Goal: Task Accomplishment & Management: Manage account settings

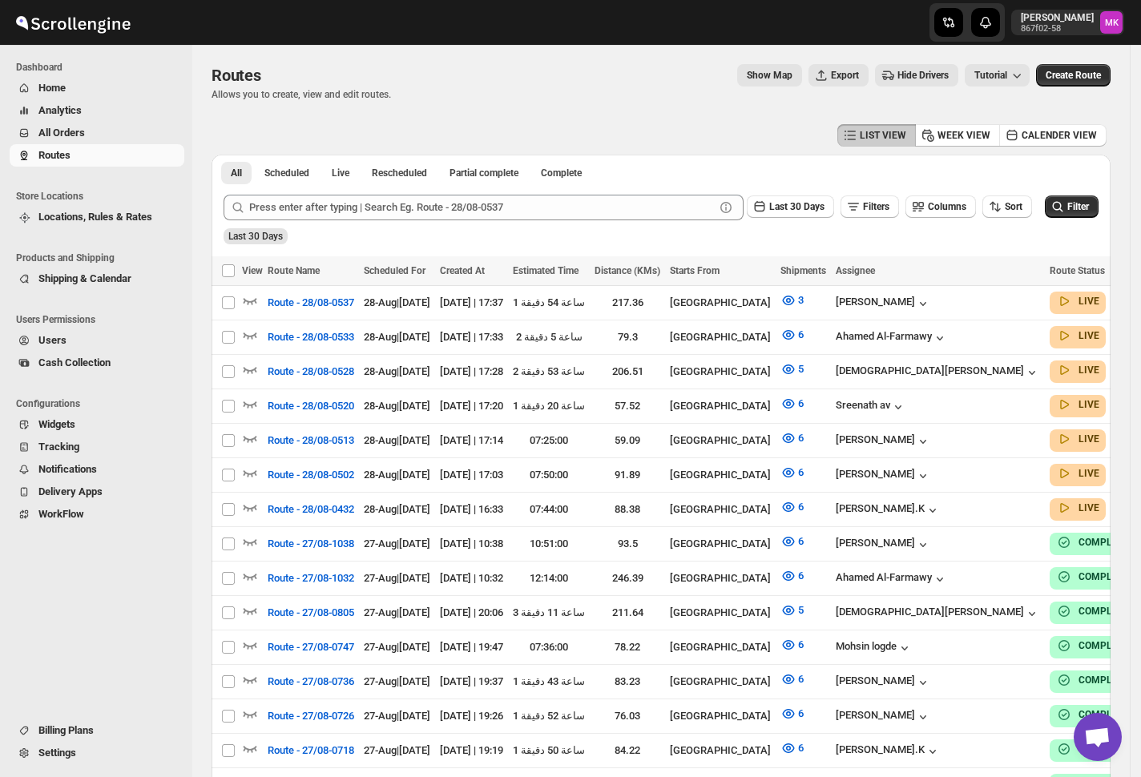
click at [72, 135] on span "All Orders" at bounding box center [61, 133] width 46 height 12
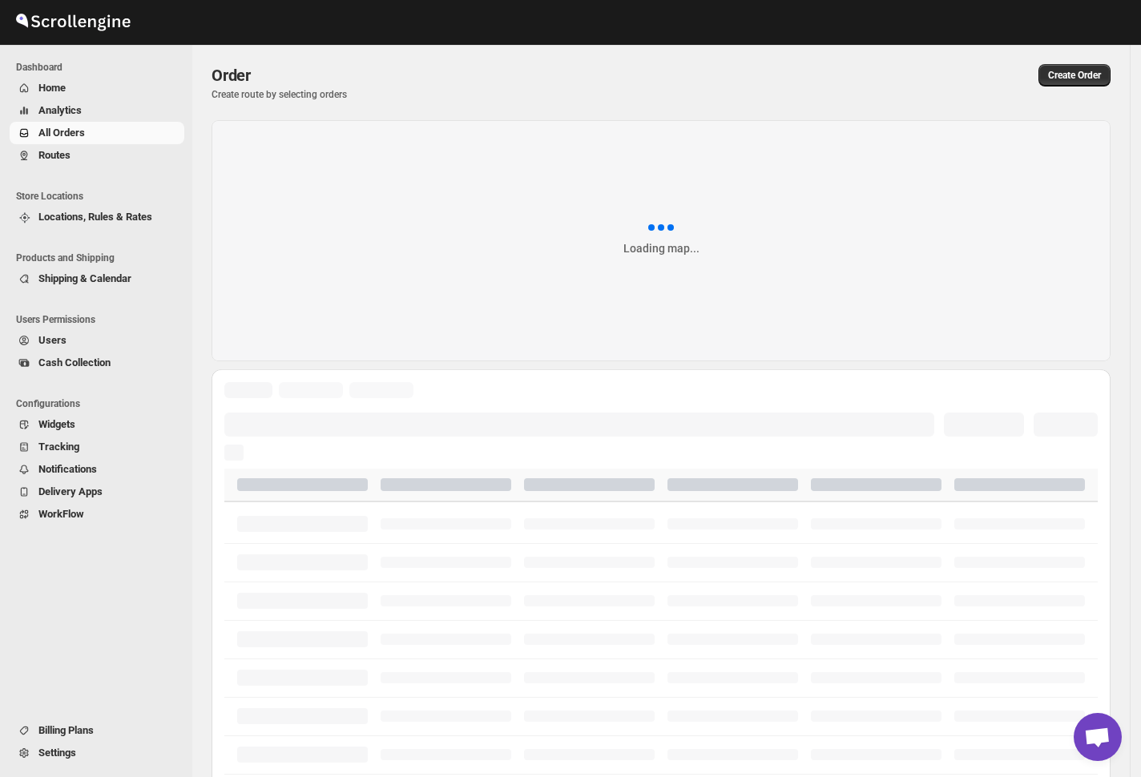
click at [30, 154] on span "Navigation" at bounding box center [24, 157] width 16 height 16
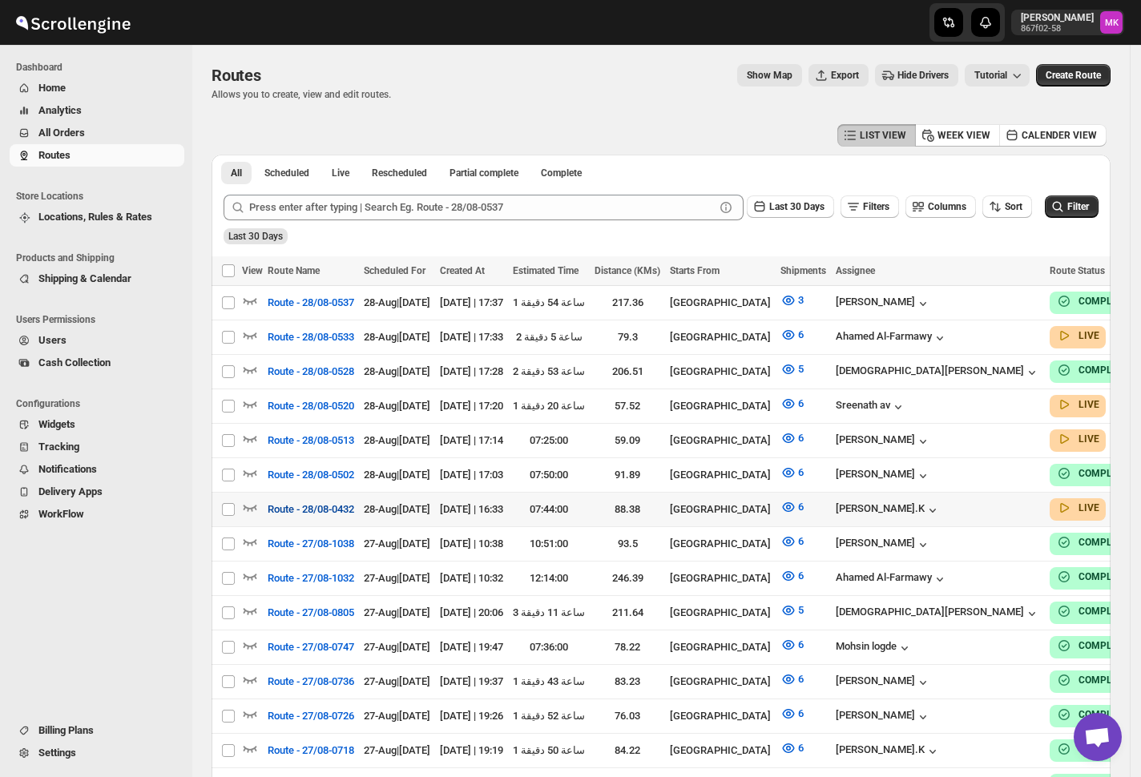
click at [296, 511] on button "Route - 28/08-0432" at bounding box center [311, 510] width 106 height 26
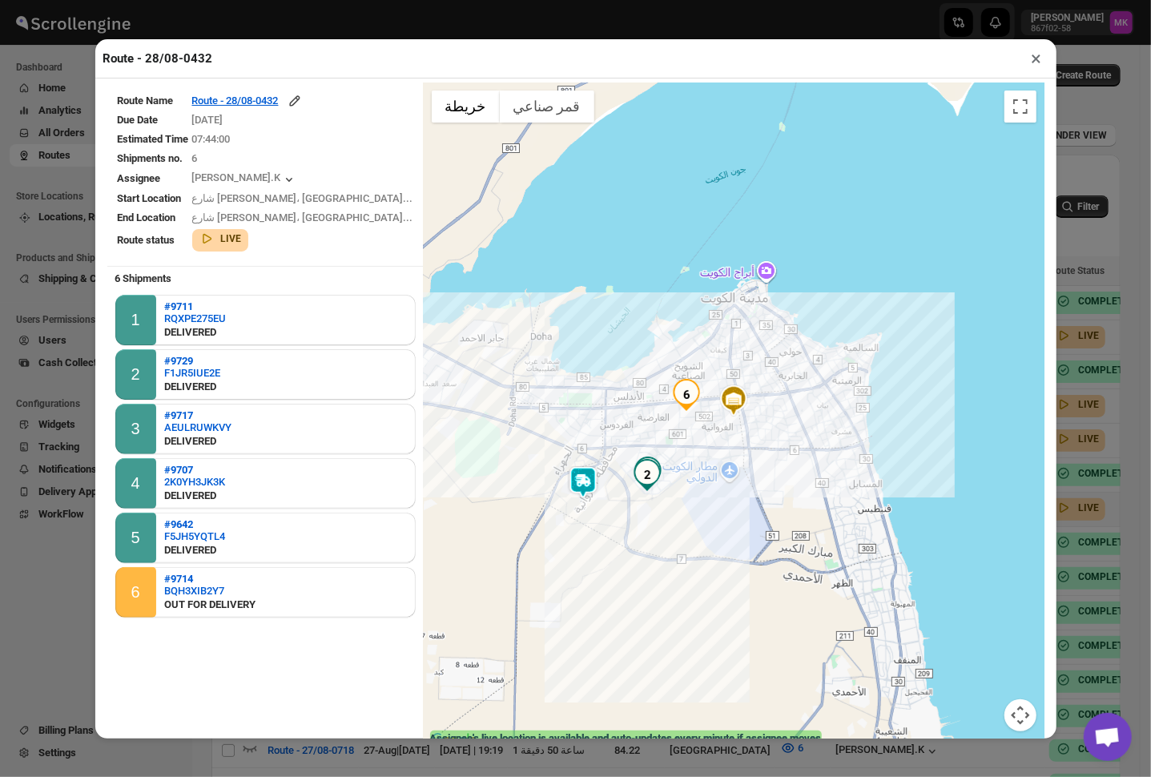
click at [1032, 59] on button "×" at bounding box center [1036, 58] width 23 height 22
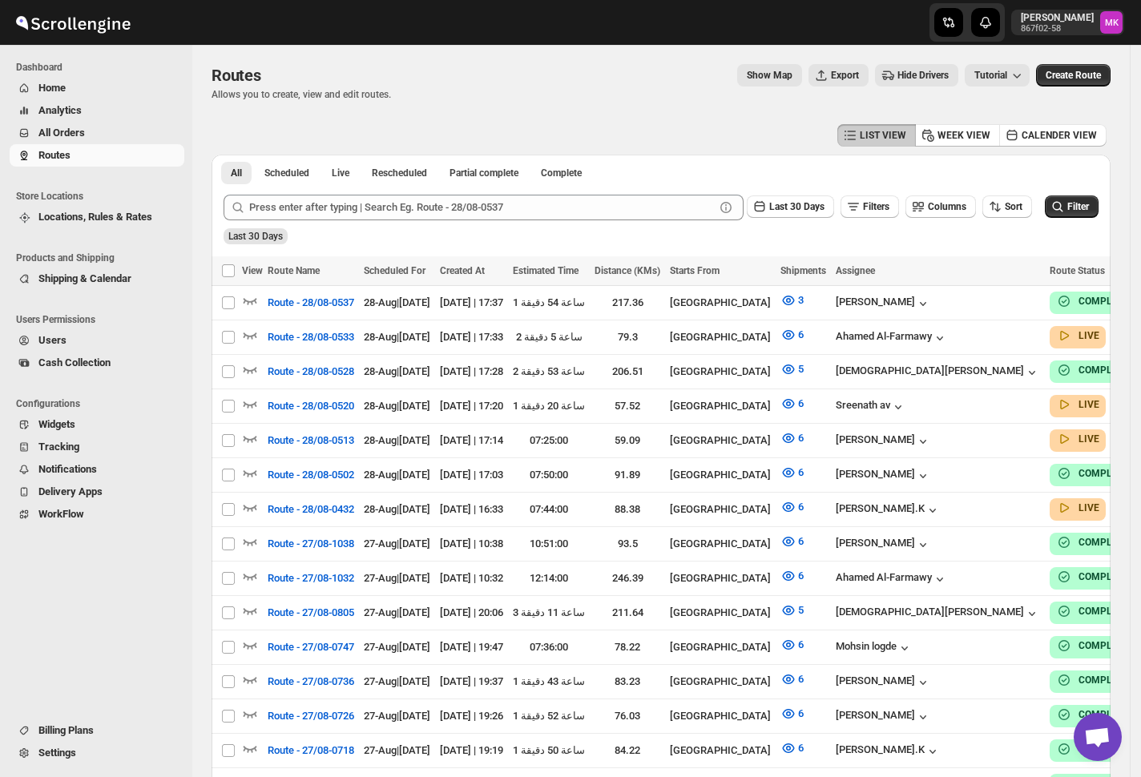
click at [148, 622] on div "Navigation" at bounding box center [92, 628] width 184 height 180
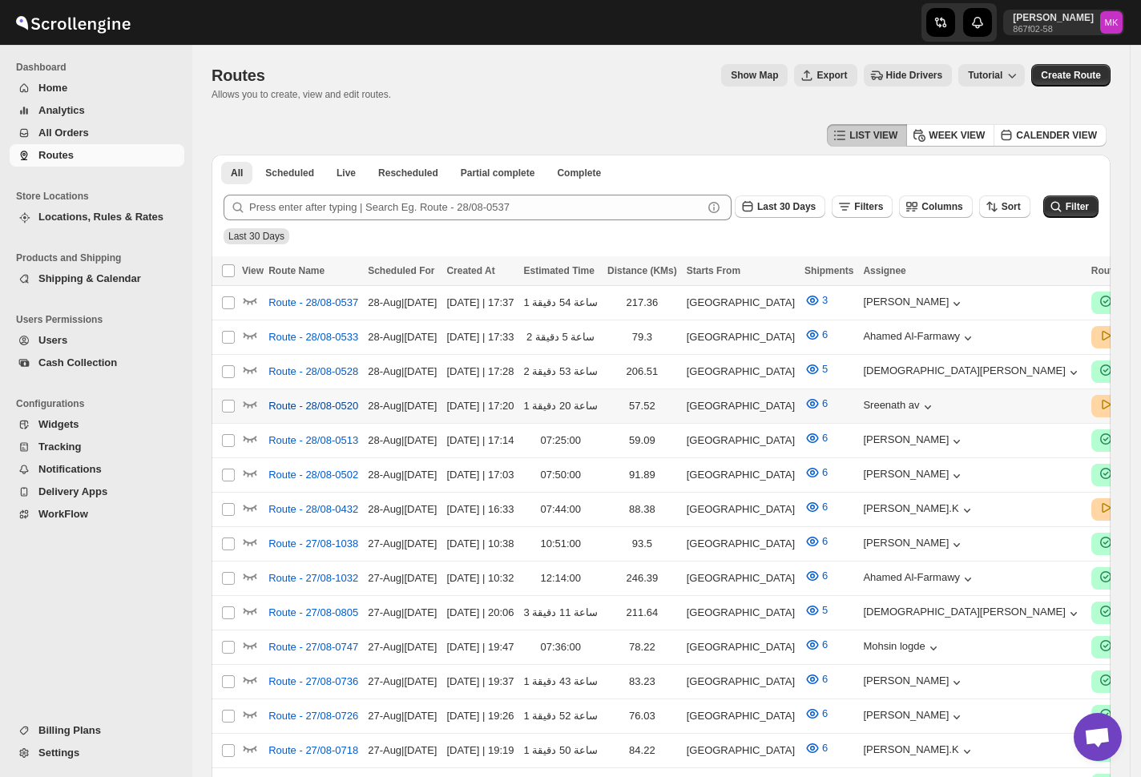
click at [315, 401] on span "Route - 28/08-0520" at bounding box center [313, 406] width 90 height 16
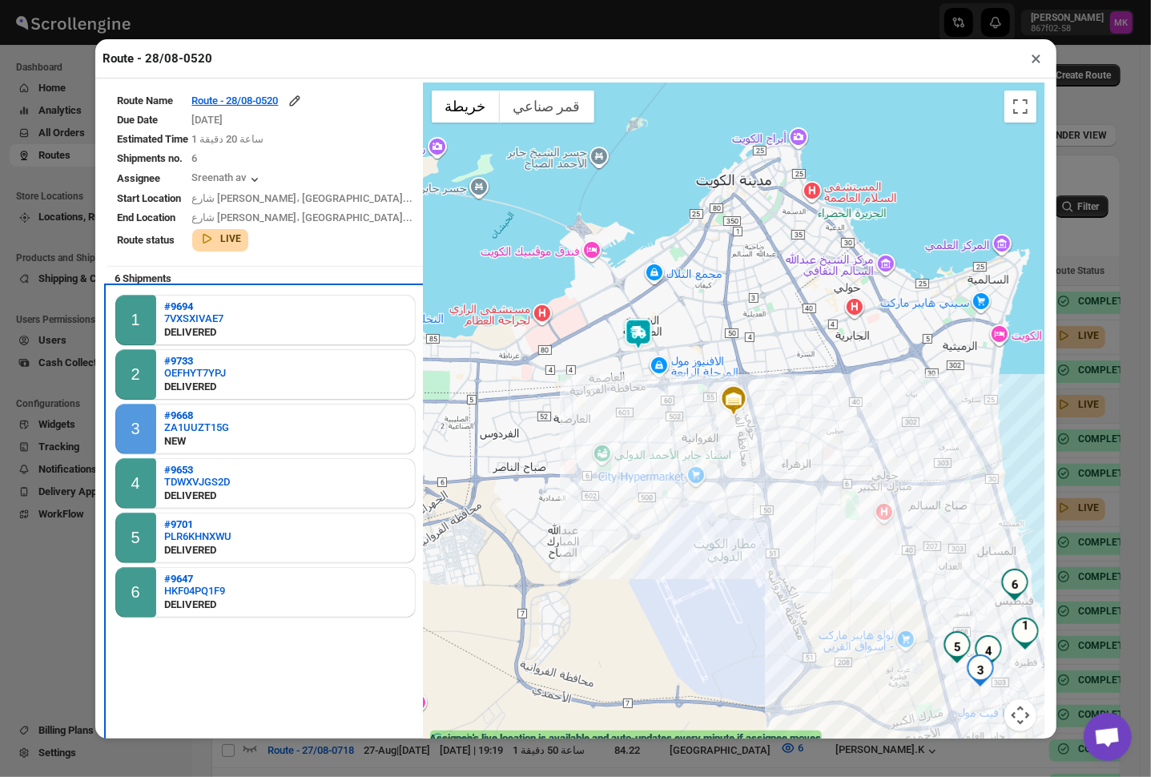
click at [193, 433] on div "NEW" at bounding box center [196, 441] width 65 height 16
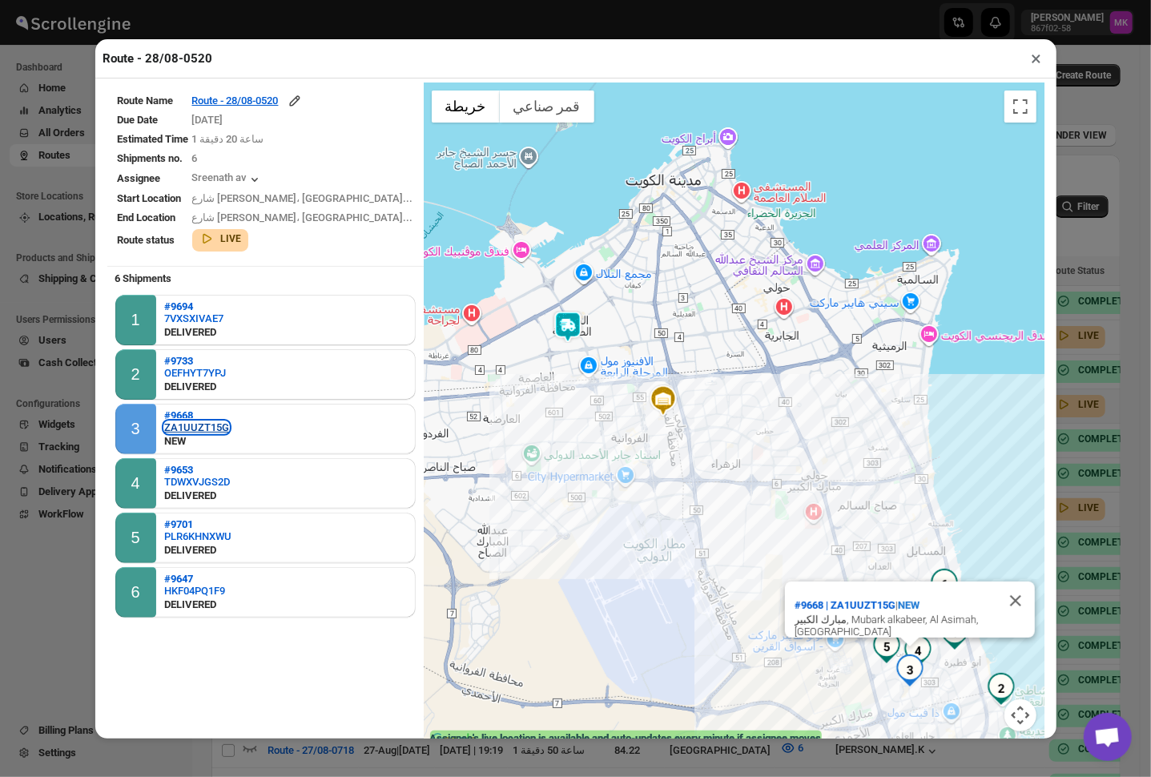
click at [203, 424] on div "ZA1UUZT15G" at bounding box center [196, 427] width 65 height 12
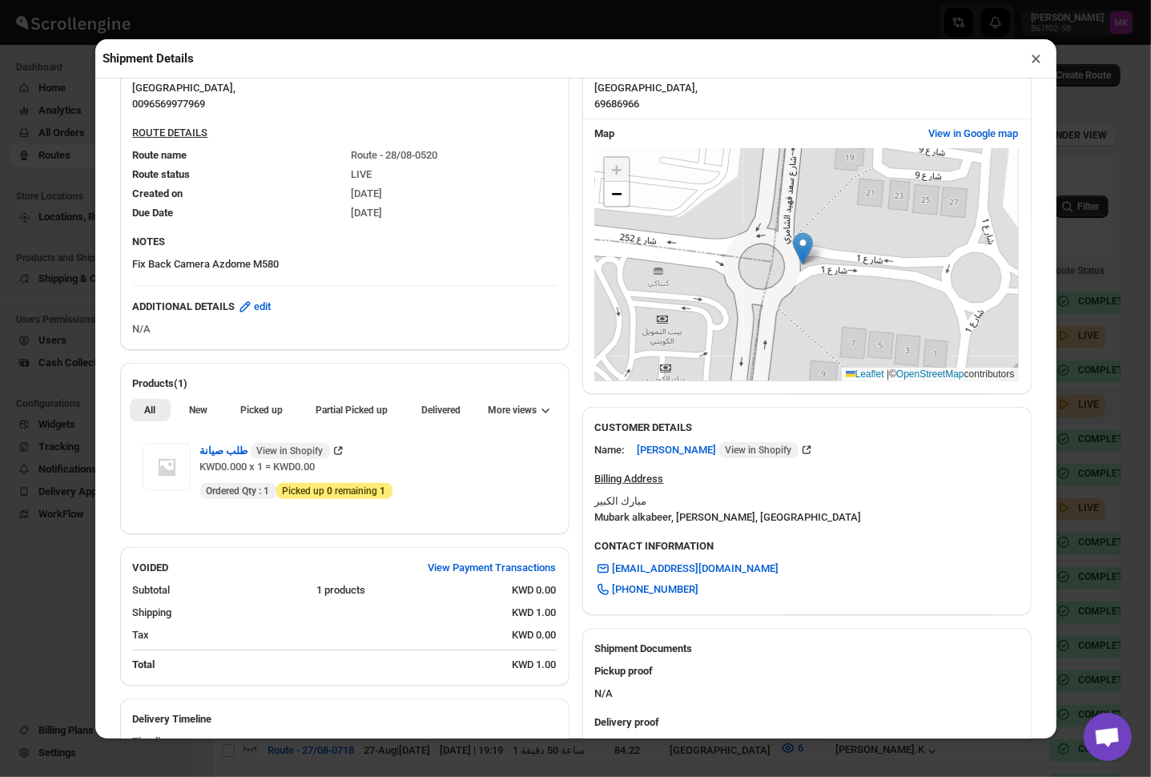
scroll to position [417, 0]
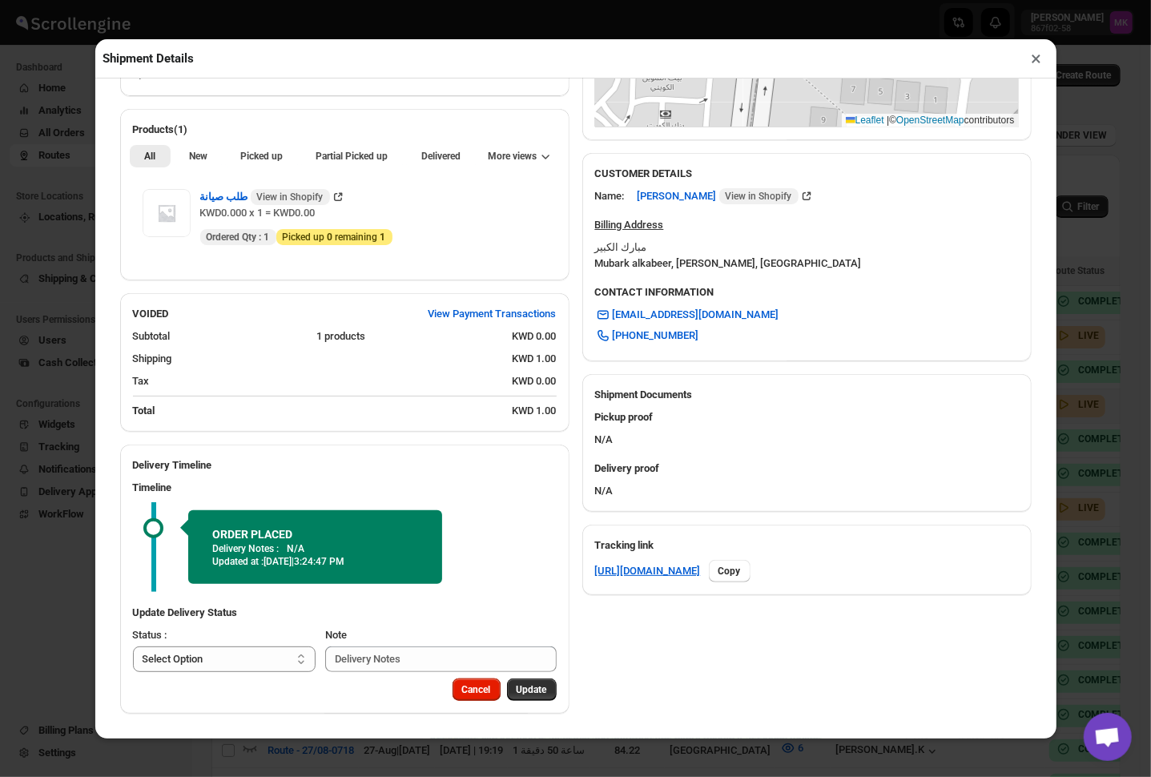
click at [193, 674] on div "Update Delivery Status Status : Select Option PICKED UP DELIVERED CANCELLED Sel…" at bounding box center [344, 638] width 449 height 80
click at [191, 673] on div "Update Delivery Status Status : Select Option PICKED UP DELIVERED CANCELLED Sel…" at bounding box center [344, 638] width 449 height 80
click at [202, 651] on select "Select Option PICKED UP DELIVERED CANCELLED" at bounding box center [224, 659] width 183 height 26
select select "PICKED_UP"
click at [133, 646] on select "Select Option PICKED UP DELIVERED CANCELLED" at bounding box center [224, 659] width 183 height 26
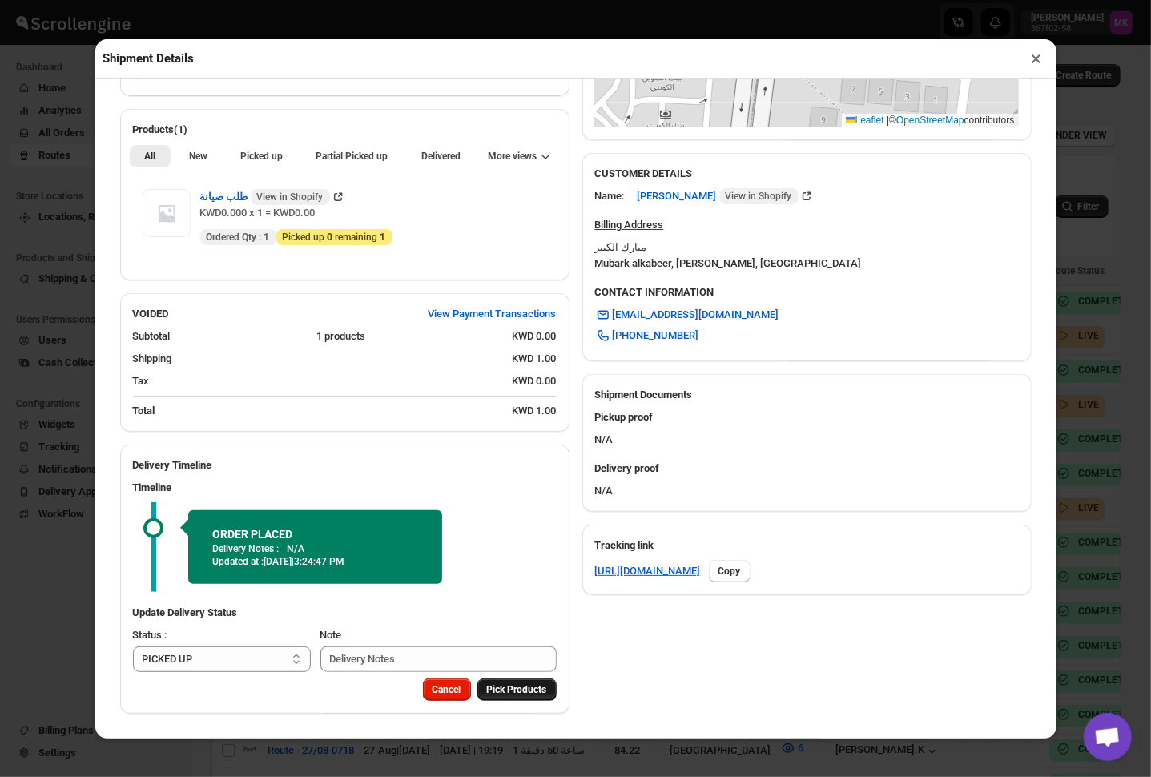
click at [513, 680] on button "Pick Products" at bounding box center [516, 689] width 79 height 22
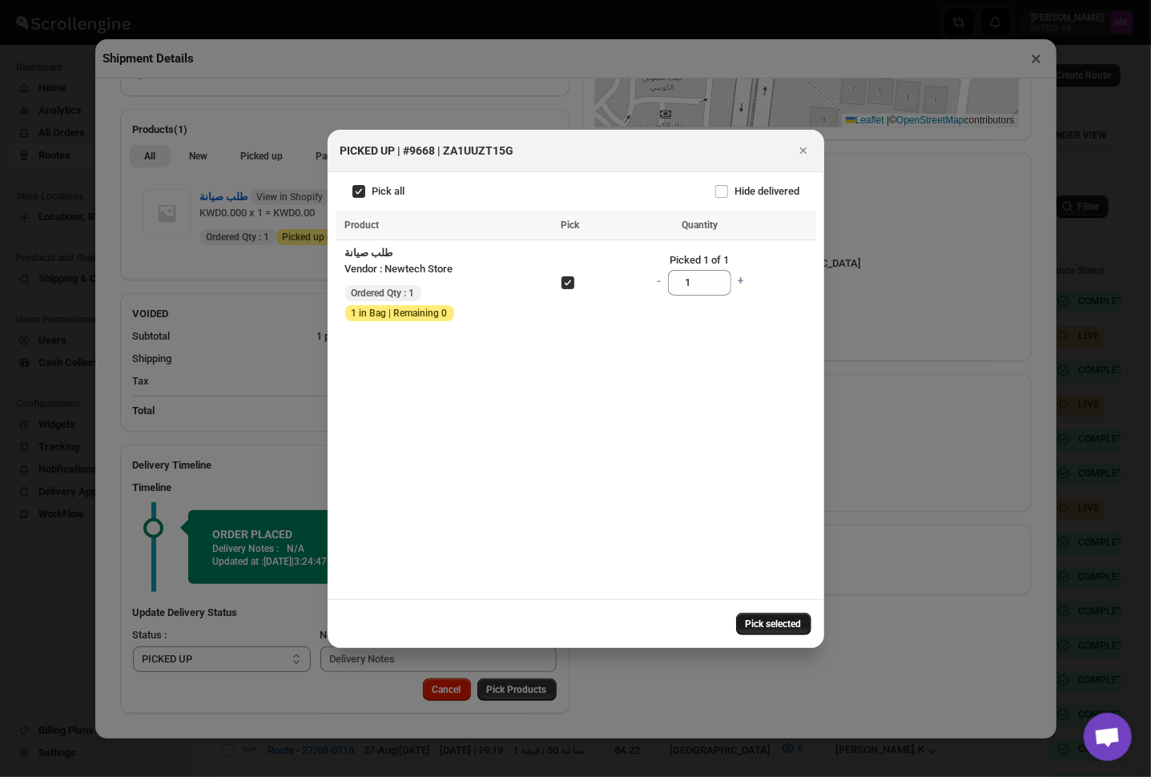
click at [761, 630] on span "Pick selected" at bounding box center [774, 624] width 56 height 13
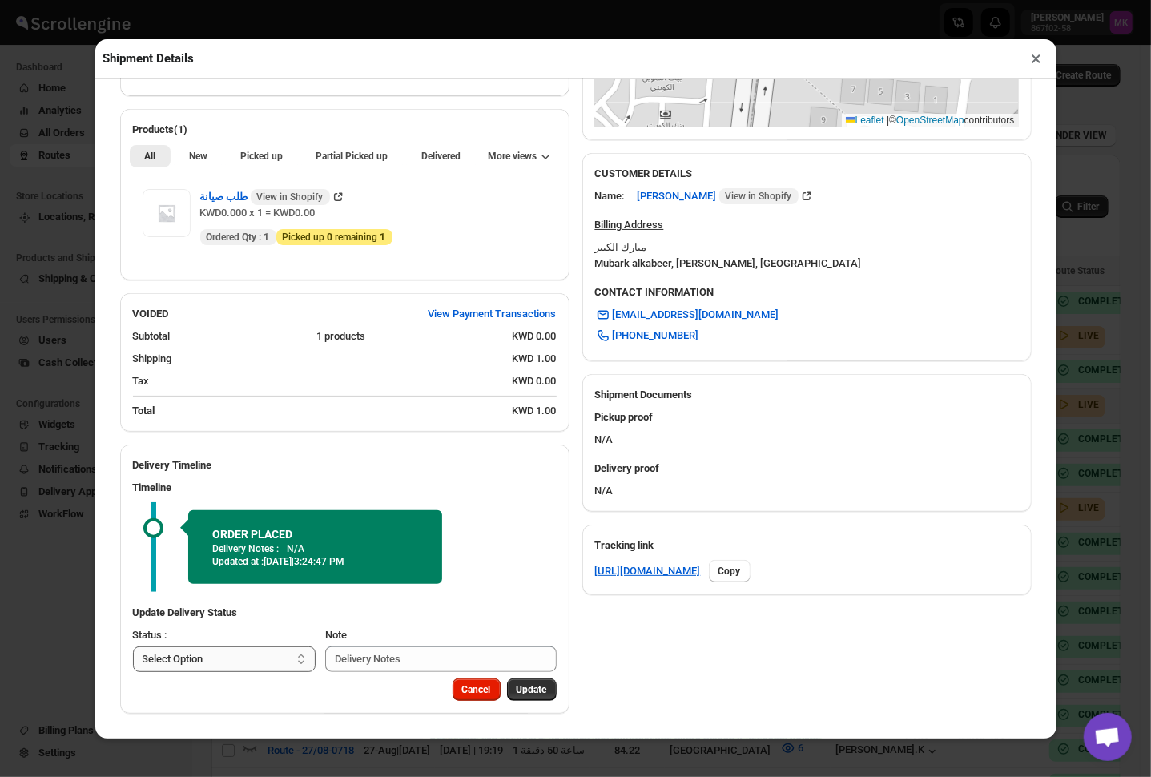
scroll to position [366, 0]
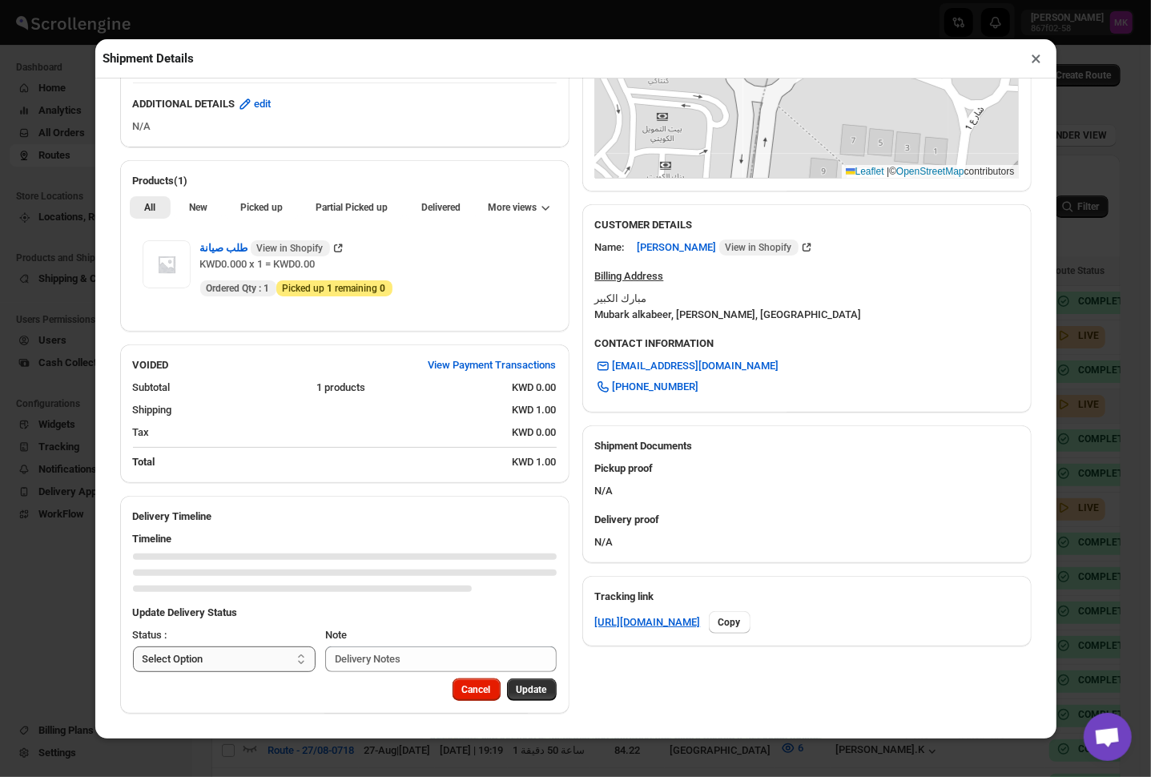
click at [267, 667] on select "Select Option PICKED UP DELIVERED CANCELLED" at bounding box center [224, 659] width 183 height 26
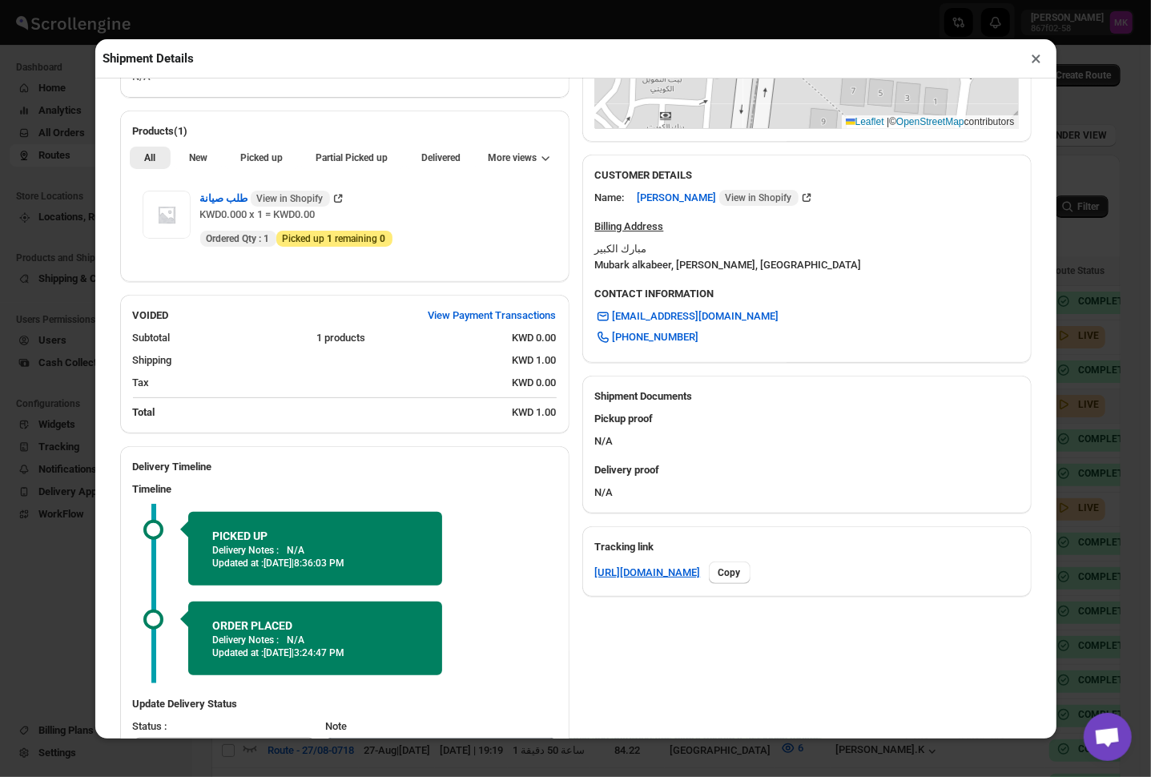
scroll to position [506, 0]
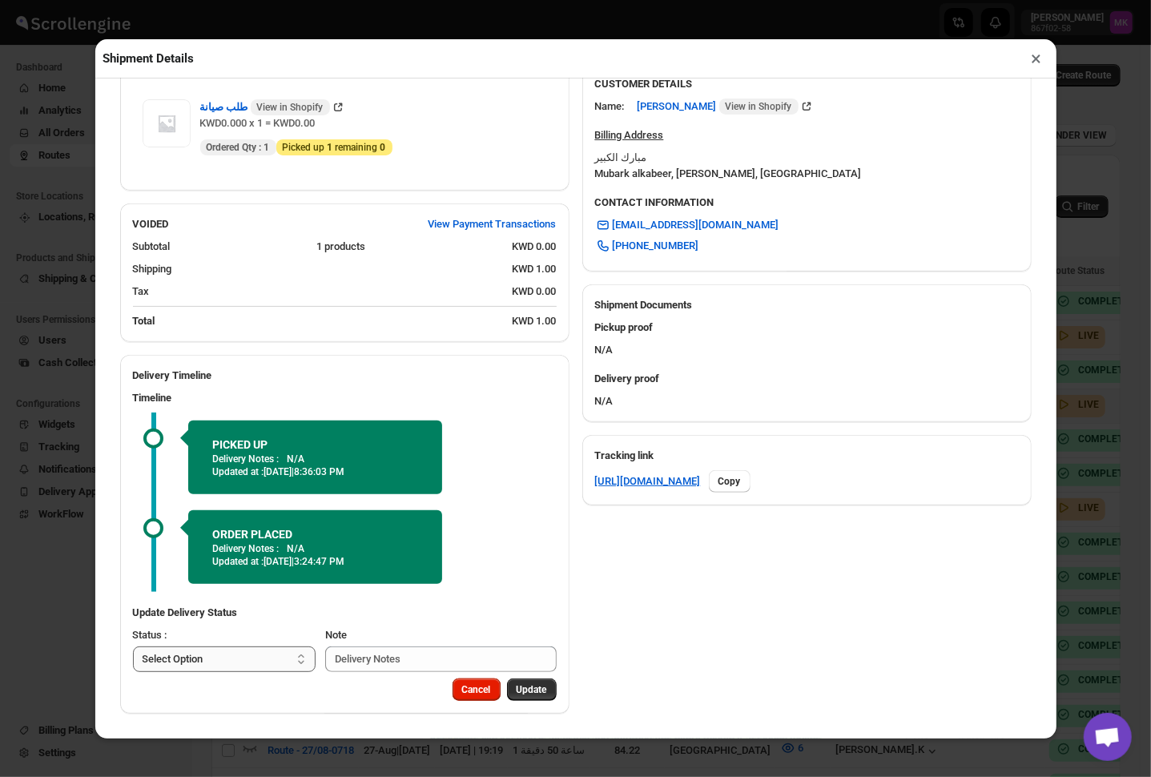
click at [221, 657] on select "Select Option PICKED UP DELIVERED CANCELLED" at bounding box center [224, 659] width 183 height 26
select select "DELIVERED"
click at [133, 646] on select "Select Option PICKED UP DELIVERED CANCELLED" at bounding box center [224, 659] width 183 height 26
click at [505, 687] on span "Pick Products" at bounding box center [517, 689] width 60 height 13
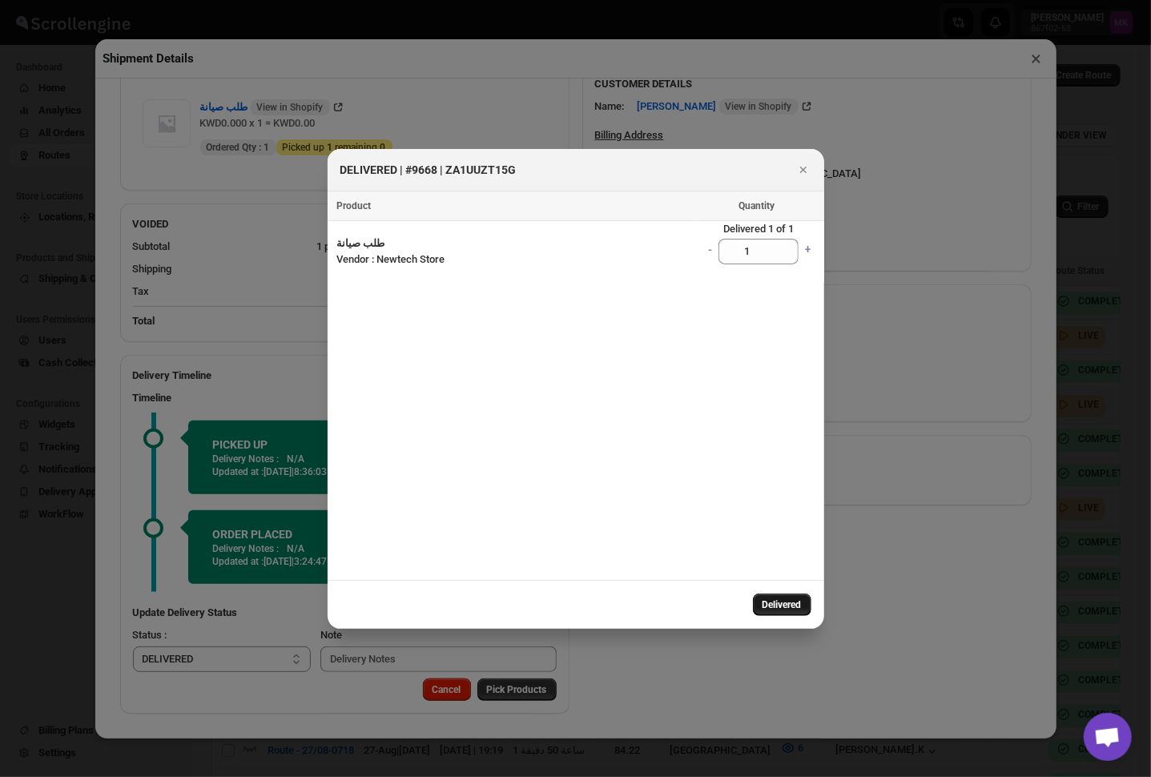
click at [777, 615] on button "Delivered" at bounding box center [782, 605] width 58 height 22
select select
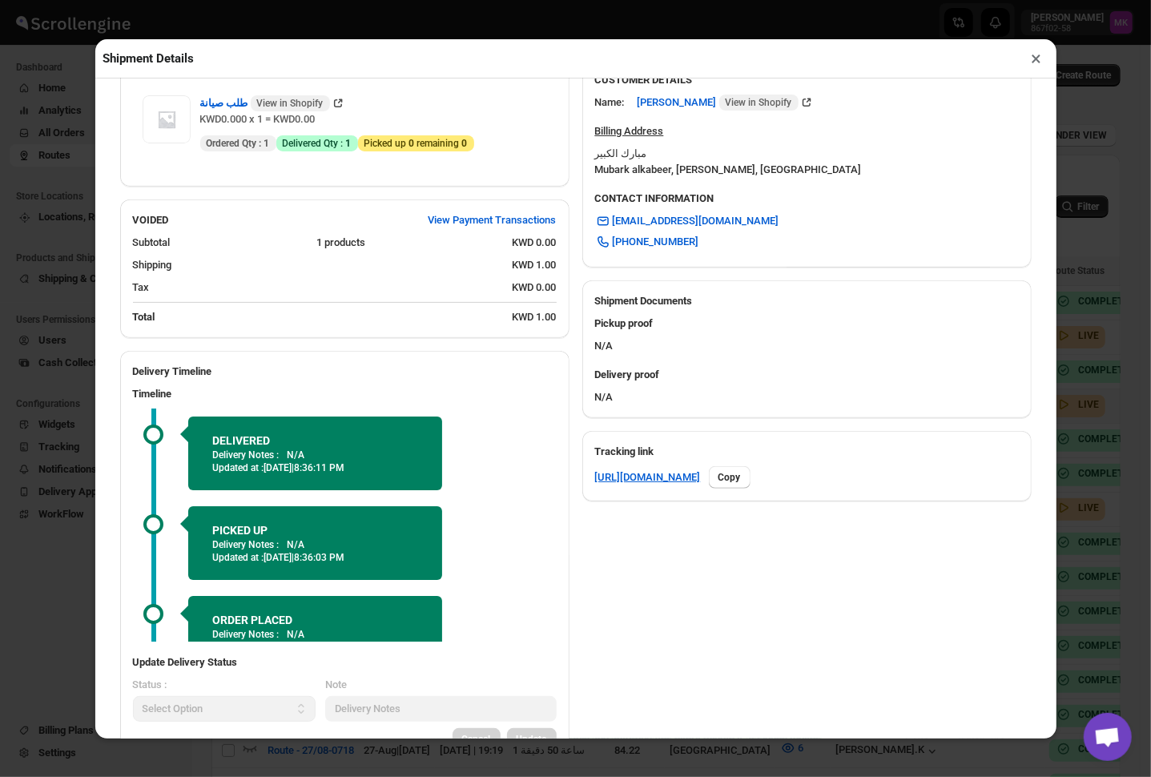
click at [1040, 53] on button "×" at bounding box center [1036, 58] width 23 height 22
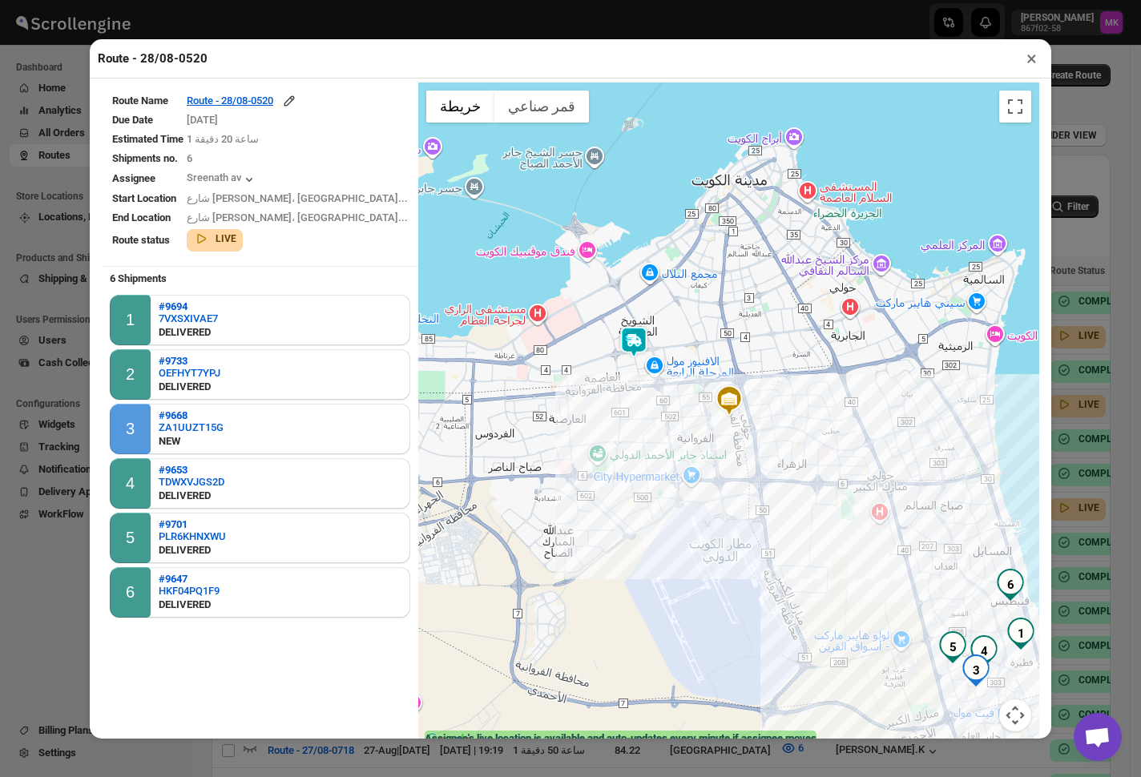
click at [1029, 53] on button "×" at bounding box center [1031, 58] width 23 height 22
